Goal: Task Accomplishment & Management: Use online tool/utility

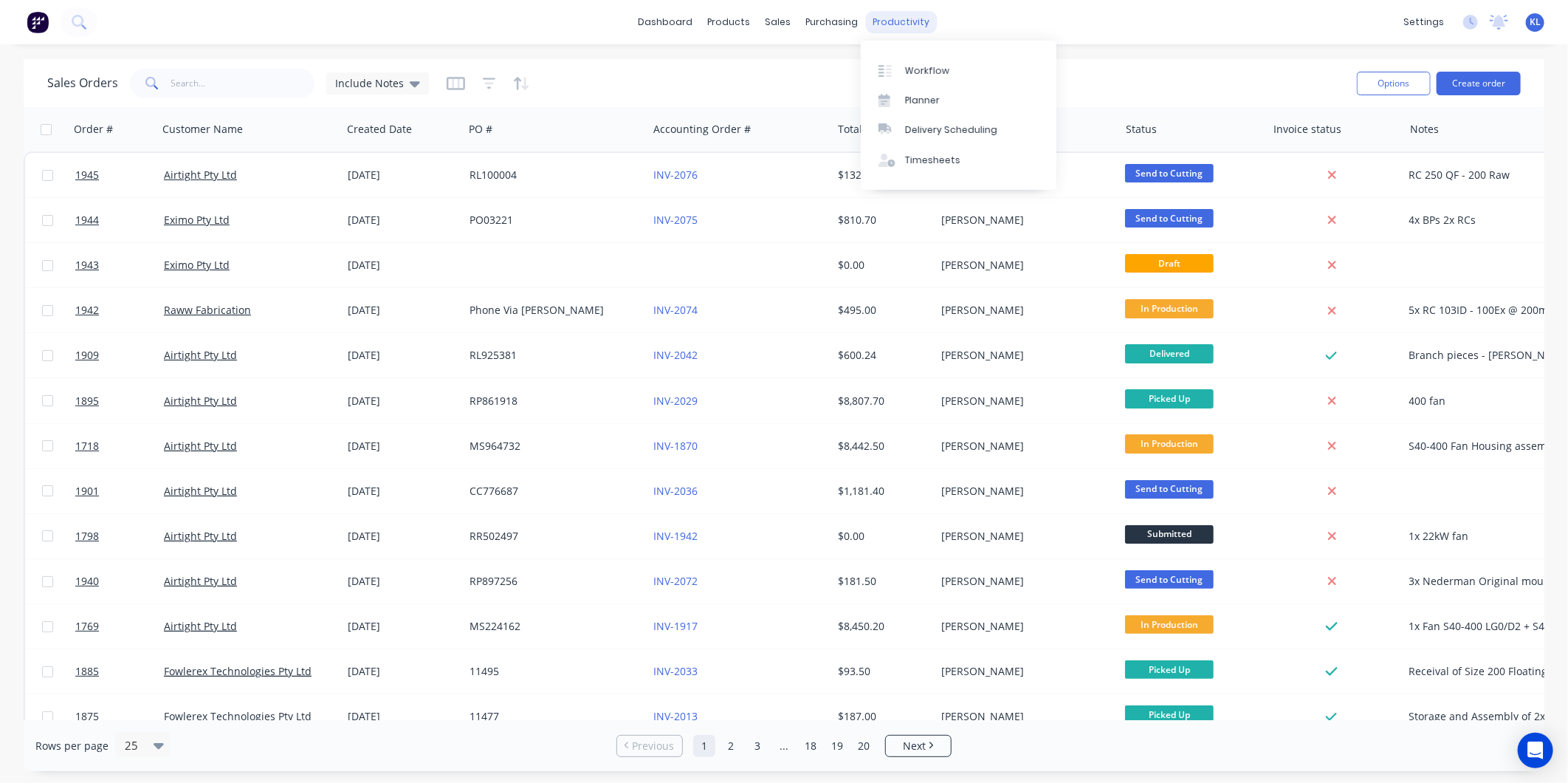
click at [896, 16] on div "productivity" at bounding box center [901, 21] width 71 height 22
click at [918, 64] on div "Workflow" at bounding box center [926, 71] width 44 height 14
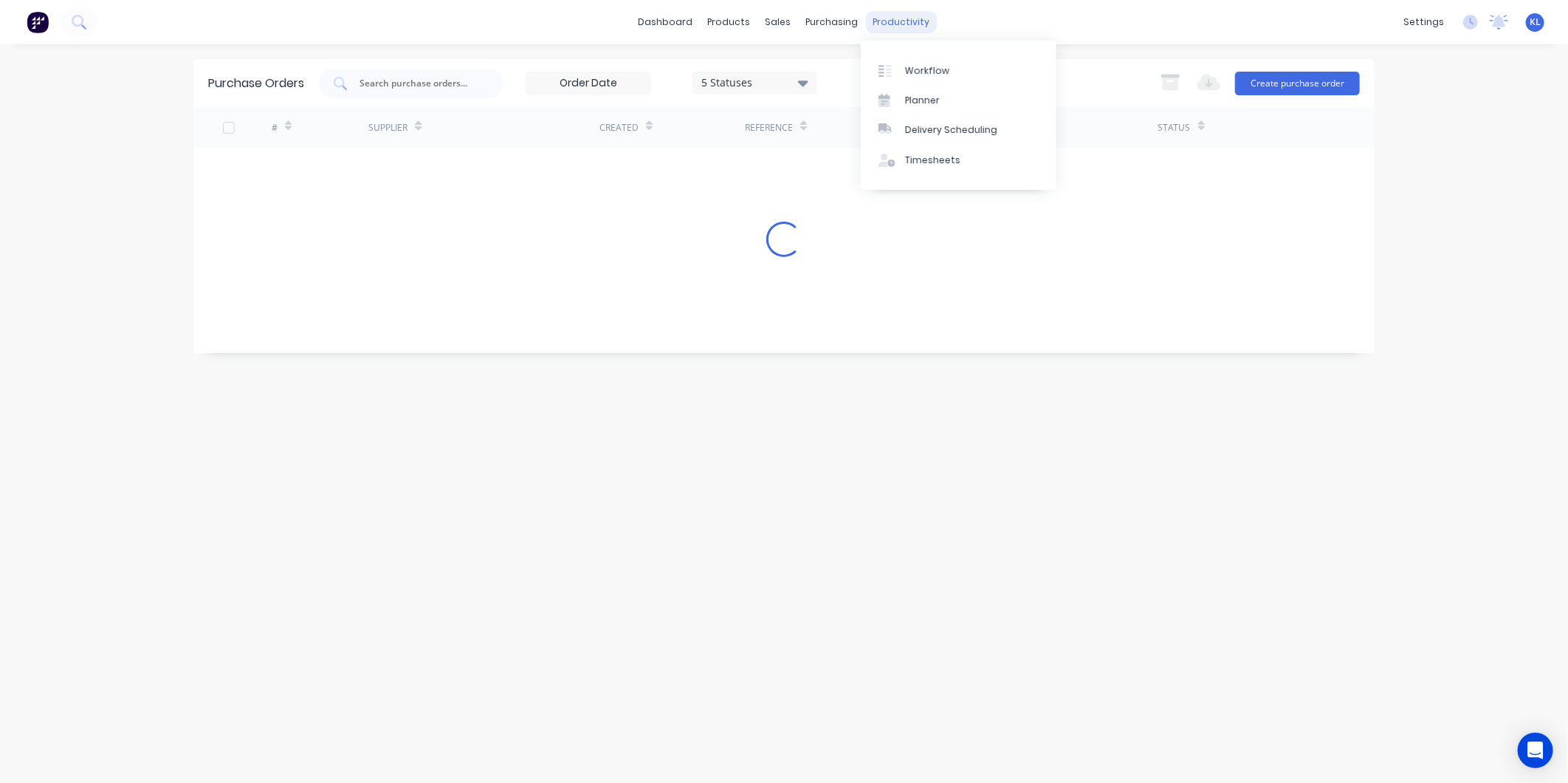
click at [889, 22] on div "productivity" at bounding box center [901, 21] width 71 height 22
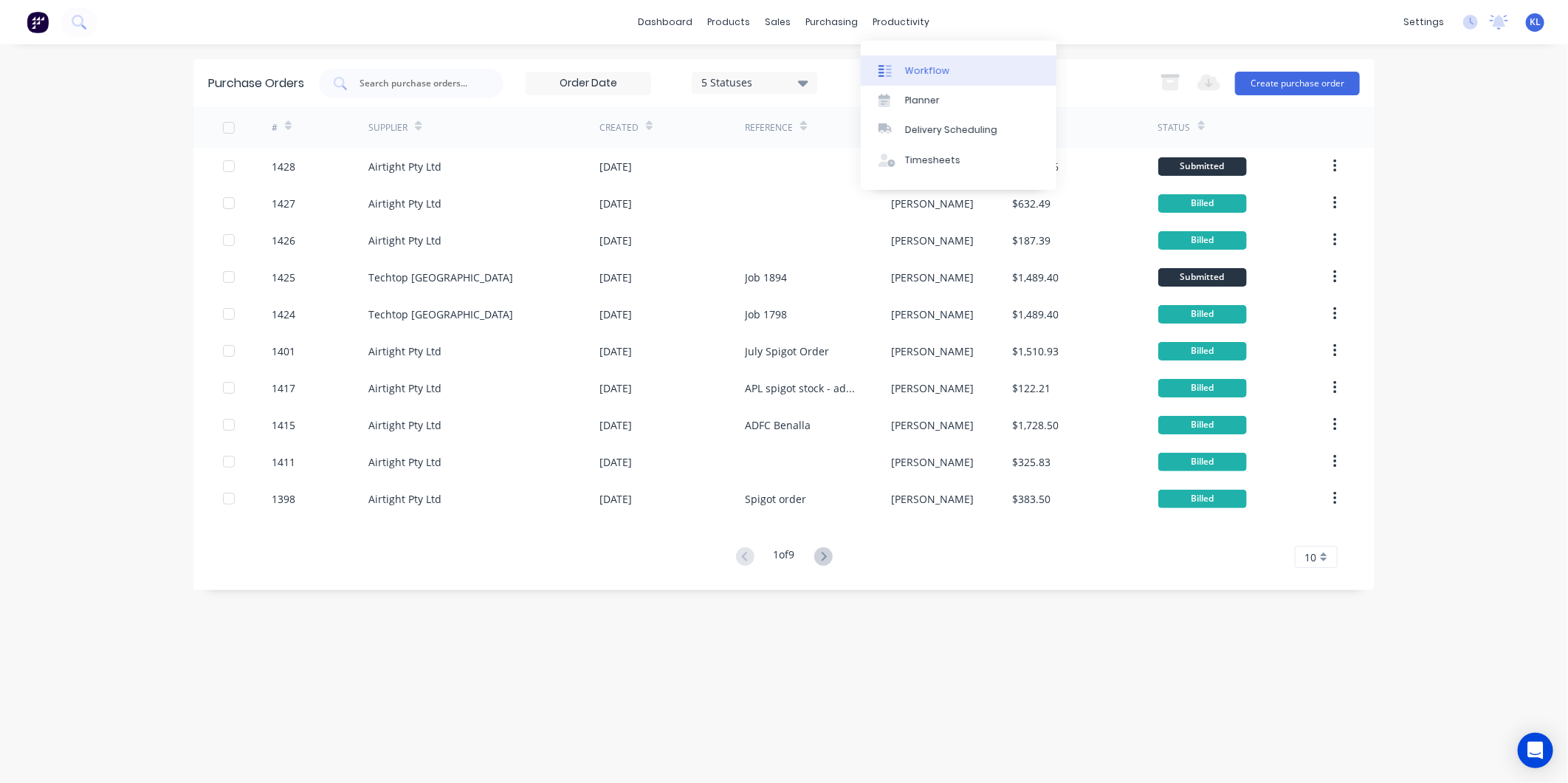
click at [925, 65] on div "Workflow" at bounding box center [926, 71] width 44 height 14
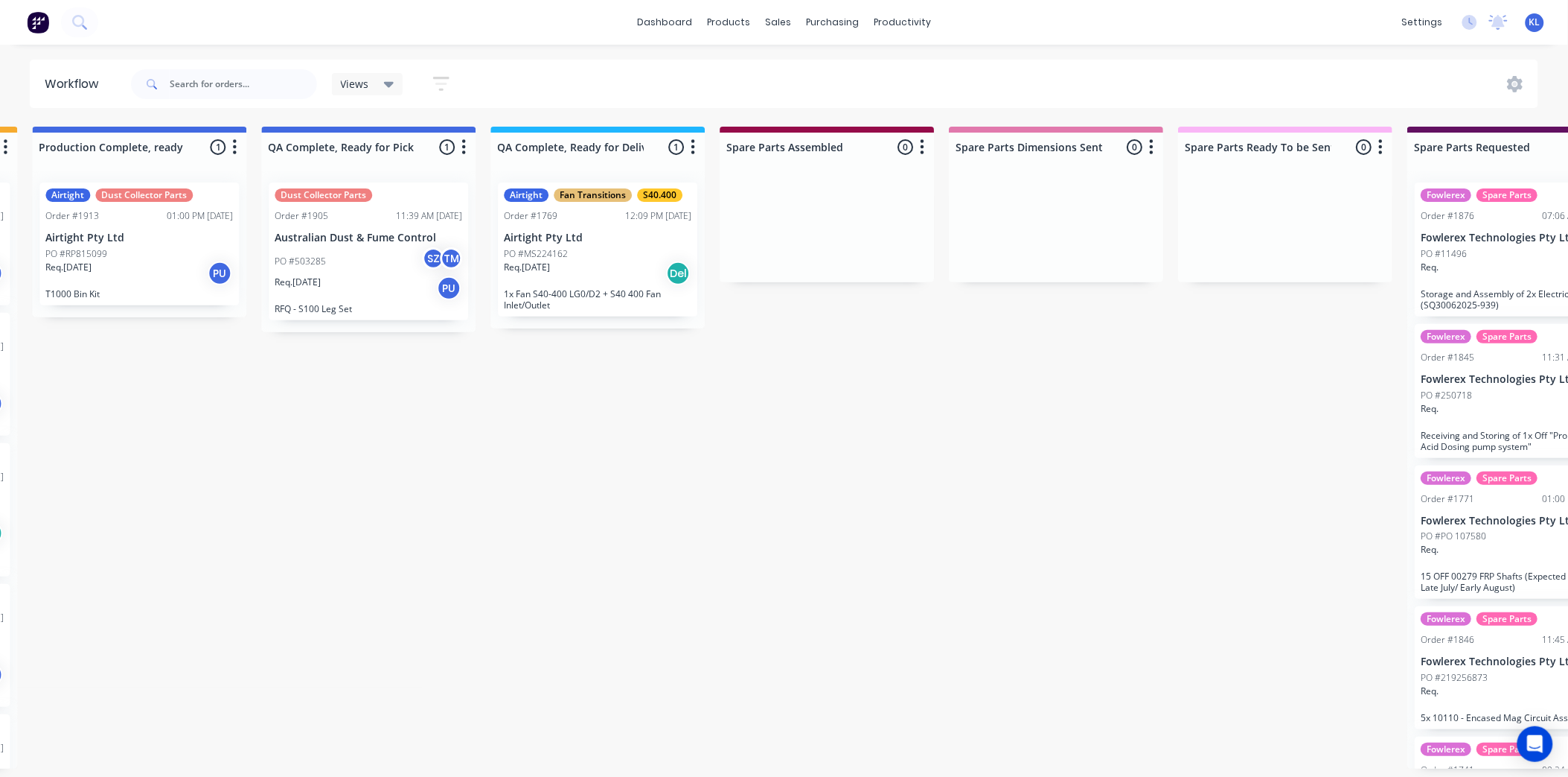
scroll to position [0, 1067]
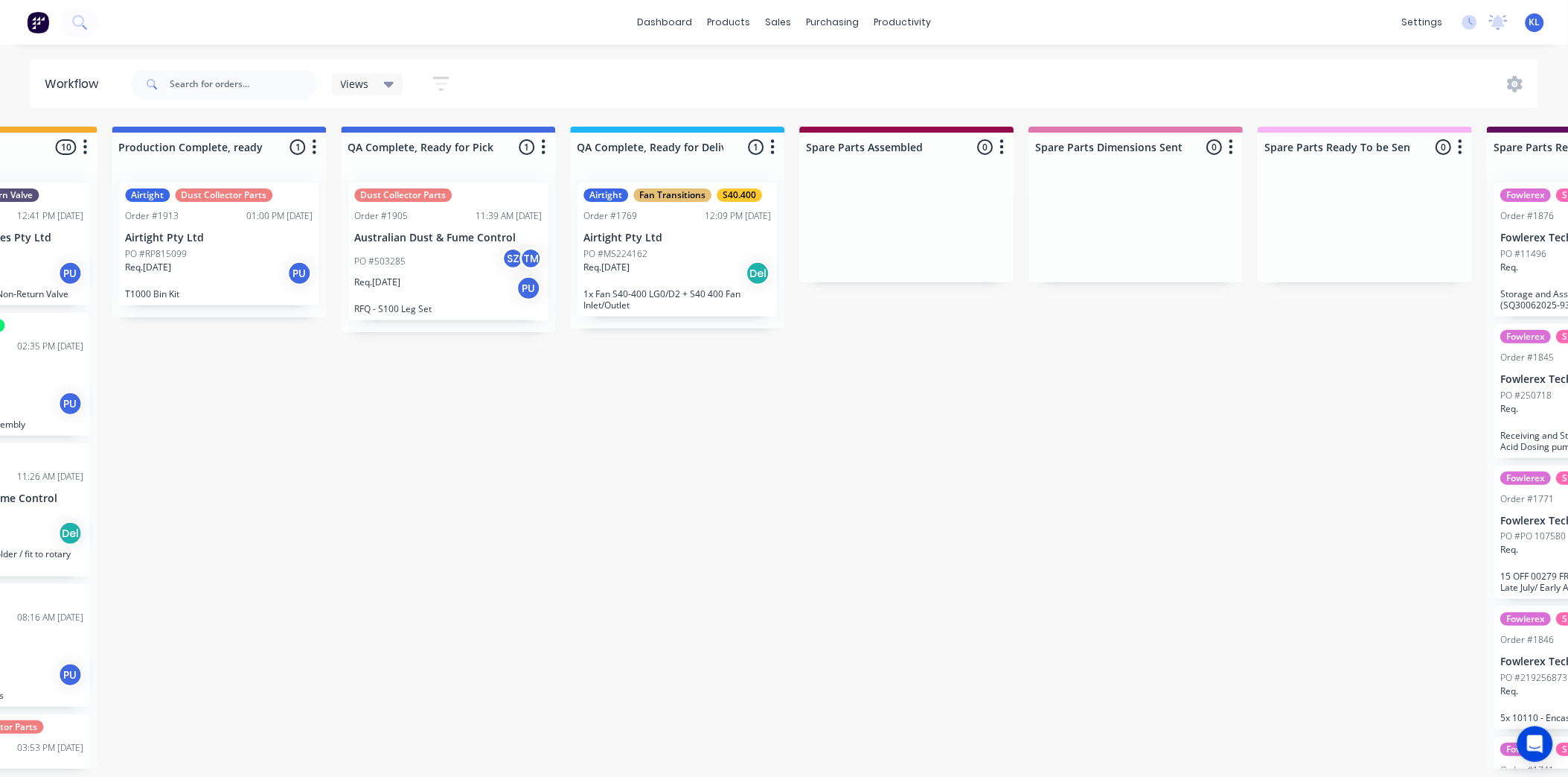
click at [398, 271] on div "PO #503285 SZ TM" at bounding box center [447, 261] width 188 height 29
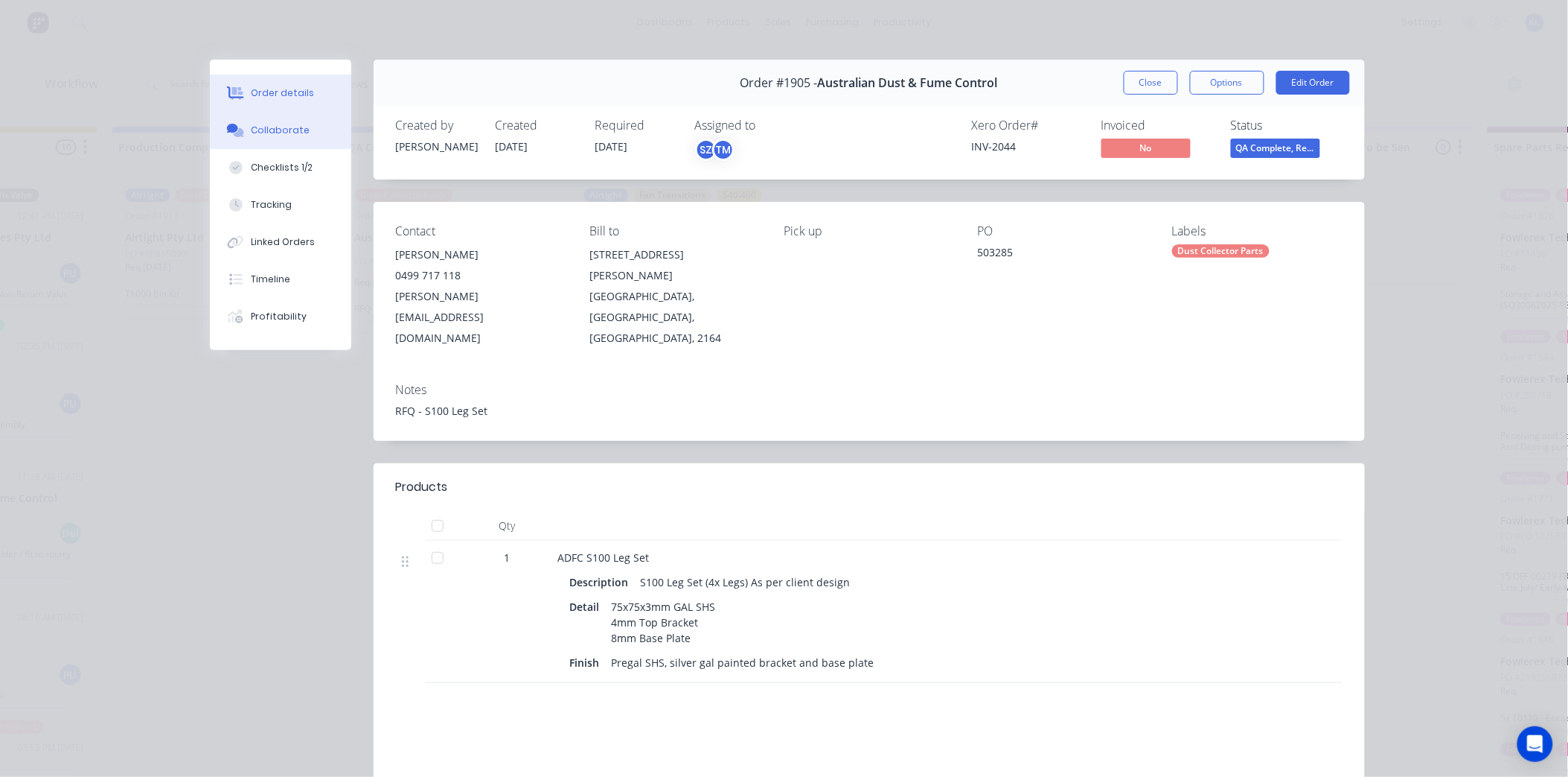
click at [271, 127] on div "Collaborate" at bounding box center [280, 131] width 59 height 14
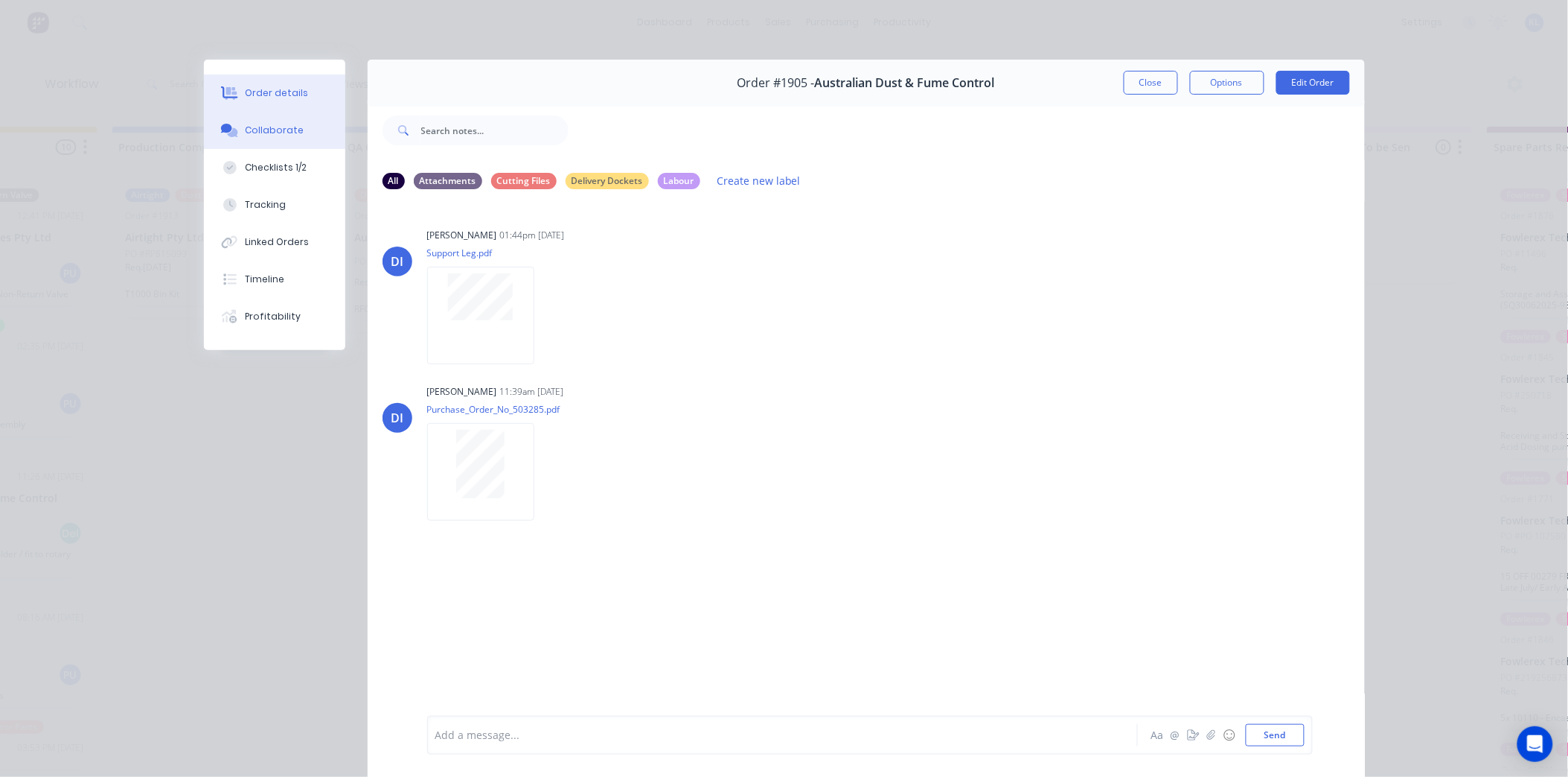
click at [290, 98] on div "Order details" at bounding box center [276, 93] width 63 height 14
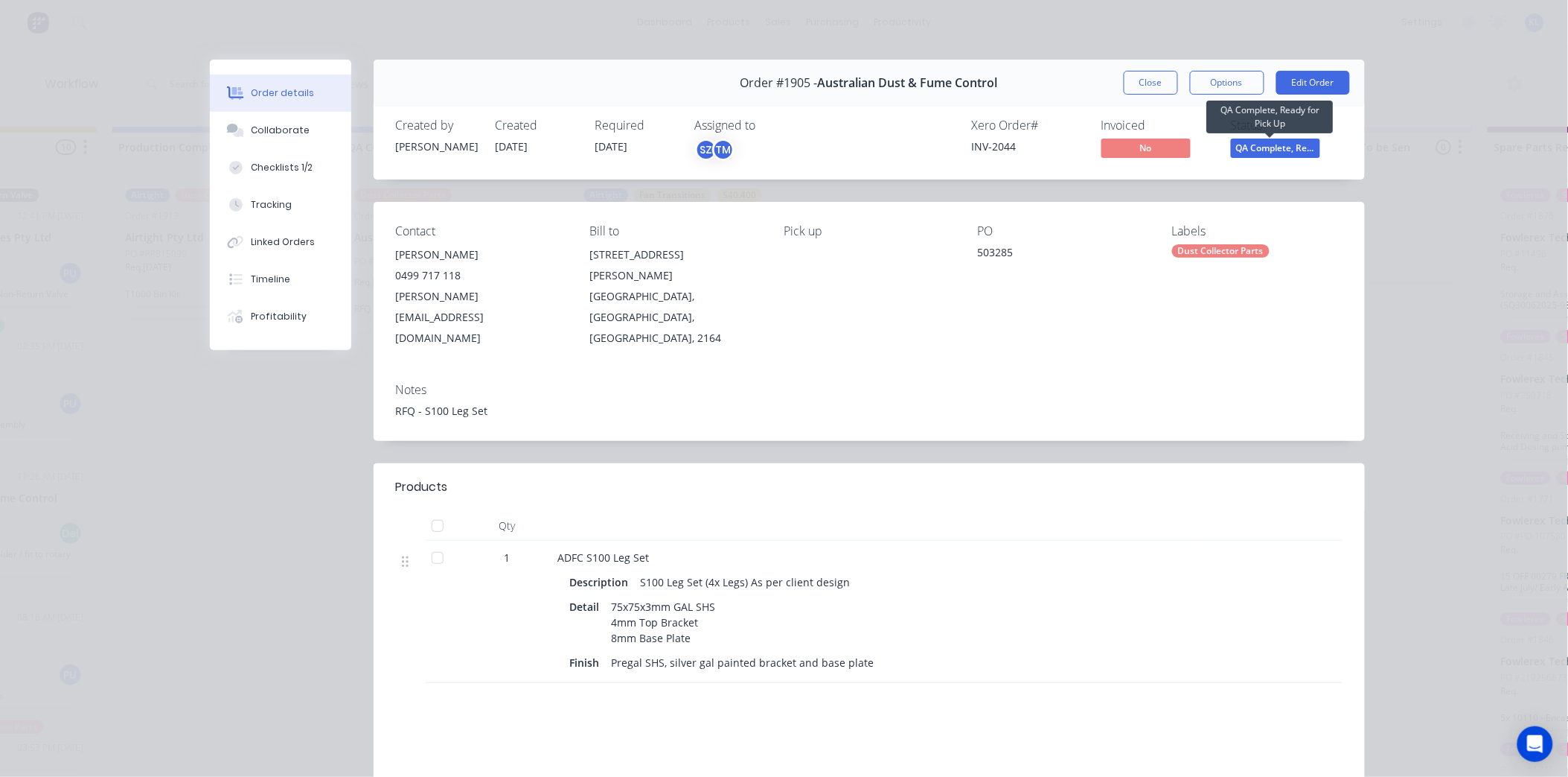
click at [1264, 149] on span "QA Complete, Re..." at bounding box center [1275, 148] width 89 height 19
click at [1164, 81] on button "Close" at bounding box center [1150, 83] width 54 height 24
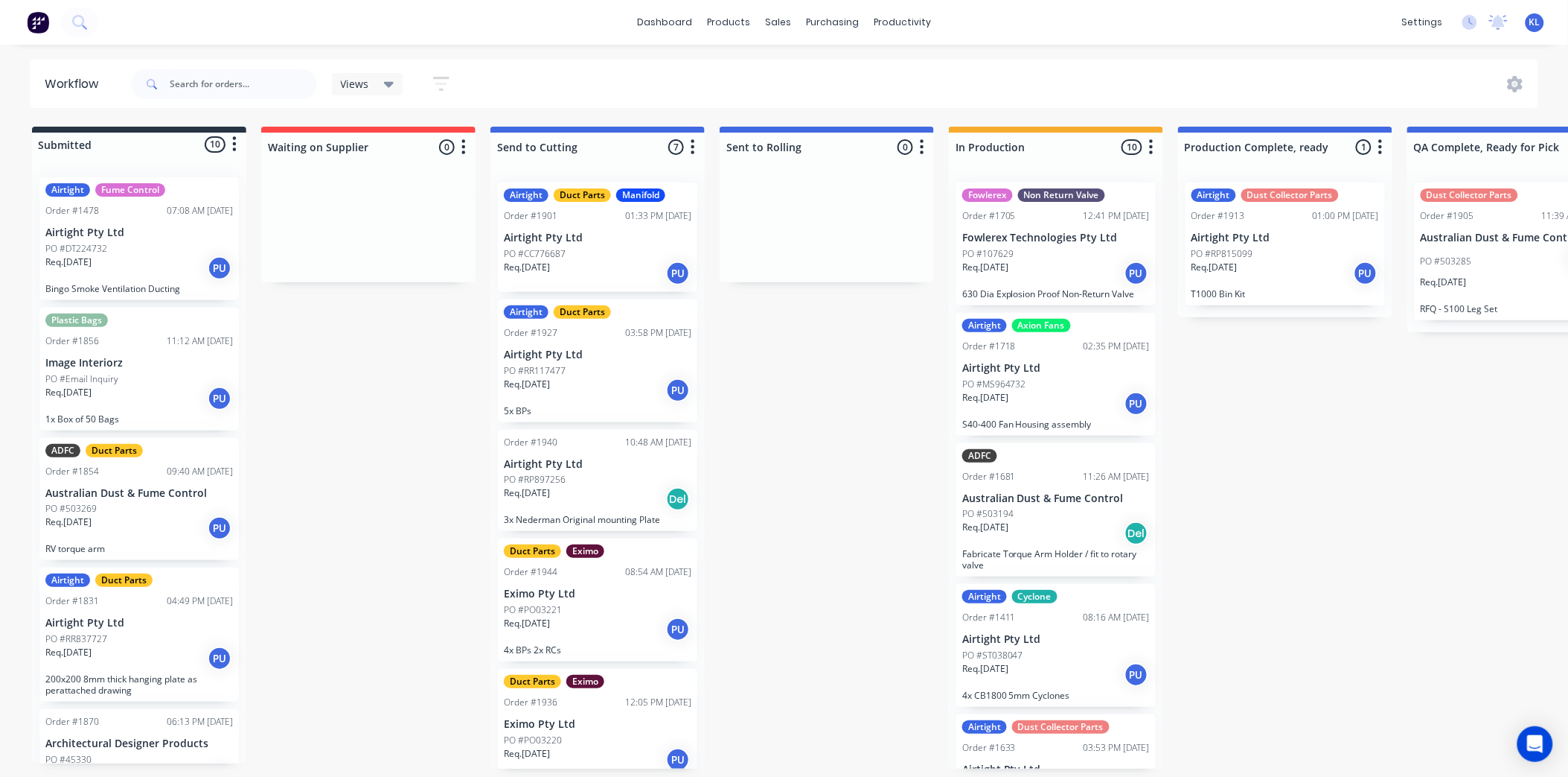
scroll to position [0, 0]
click at [544, 473] on p "PO #RP897256" at bounding box center [535, 480] width 62 height 14
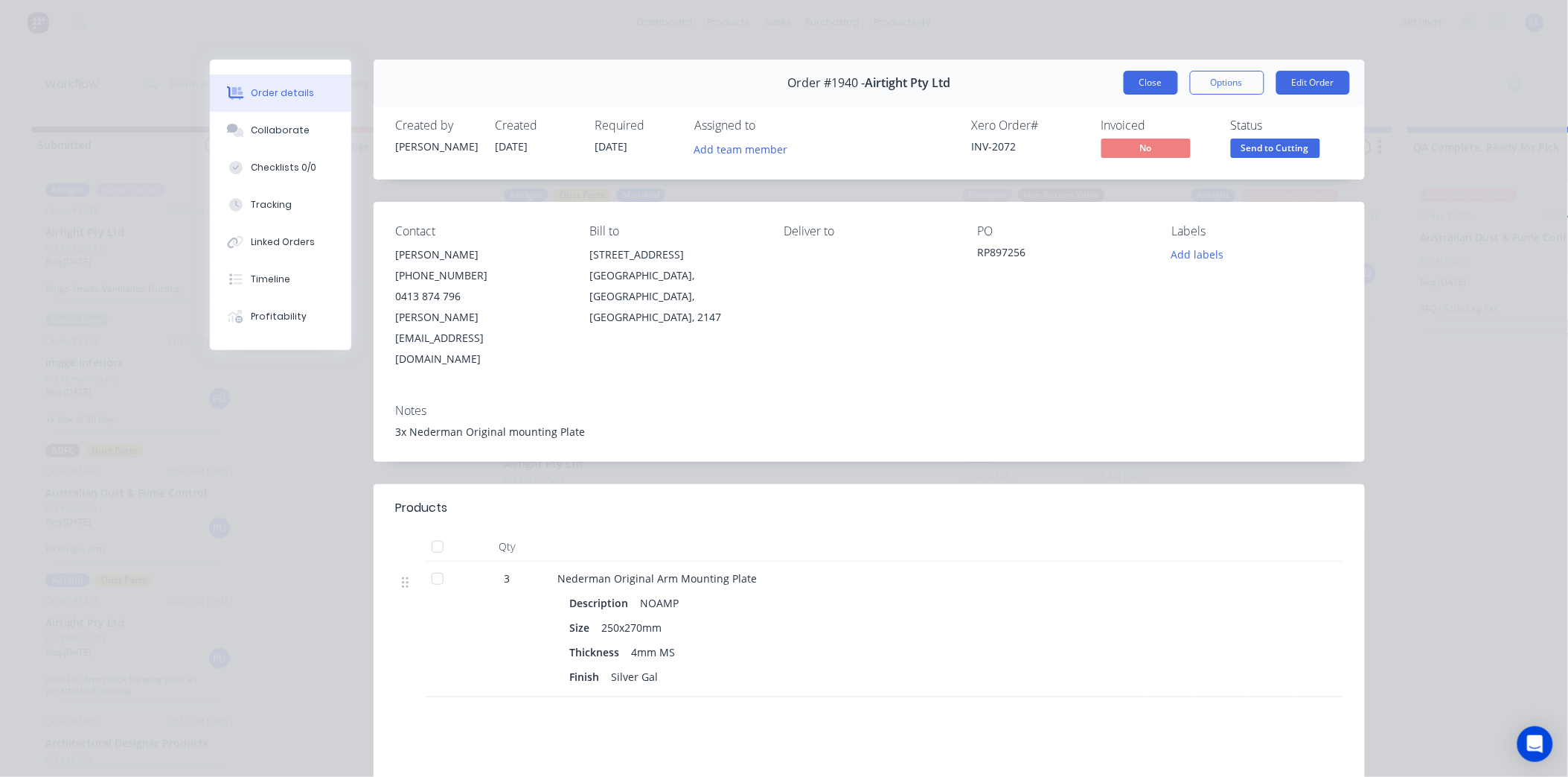
click at [1147, 80] on button "Close" at bounding box center [1150, 83] width 54 height 24
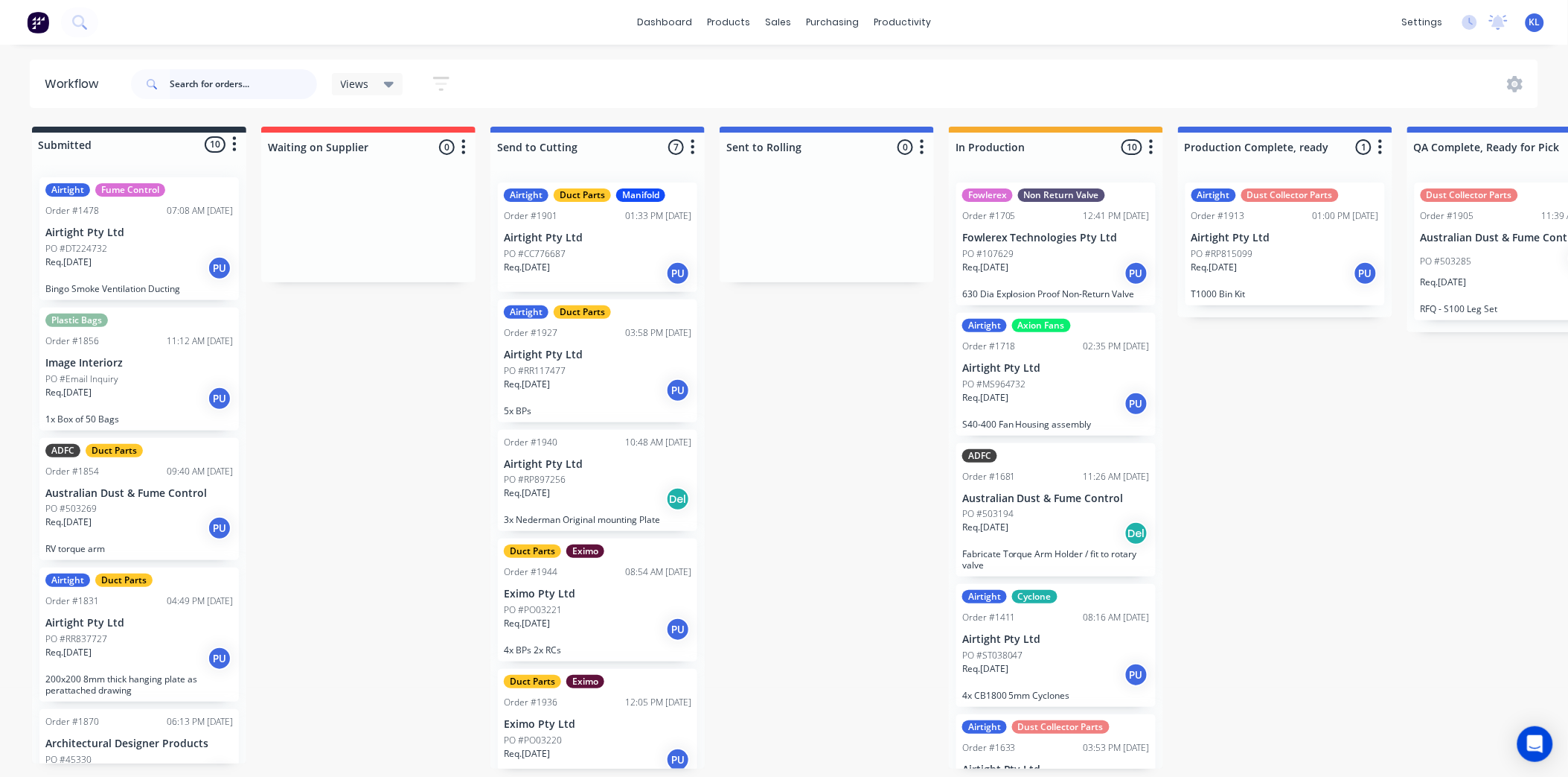
click at [205, 93] on input "text" at bounding box center [244, 84] width 147 height 30
type input "1927"
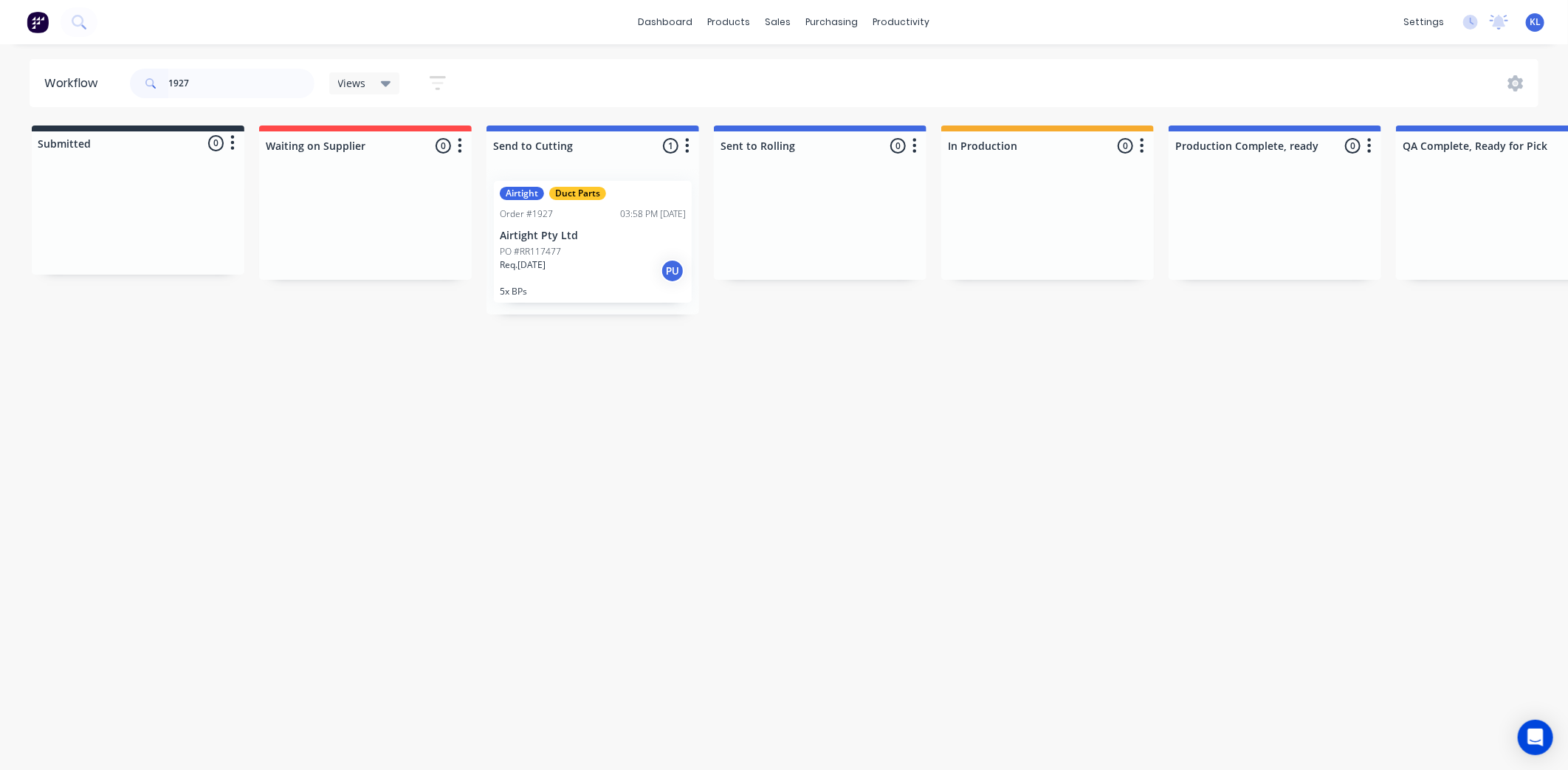
click at [528, 256] on p "PO #RR117477" at bounding box center [530, 251] width 61 height 14
